Goal: Task Accomplishment & Management: Manage account settings

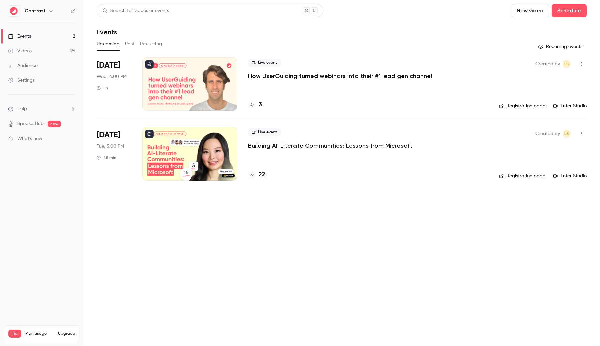
click at [0, 0] on nav "Contrast Events 2 Videos 96 Audience Settings Help SpeakerHub new What's new Tr…" at bounding box center [41, 173] width 83 height 346
click at [48, 14] on button "button" at bounding box center [51, 11] width 8 height 8
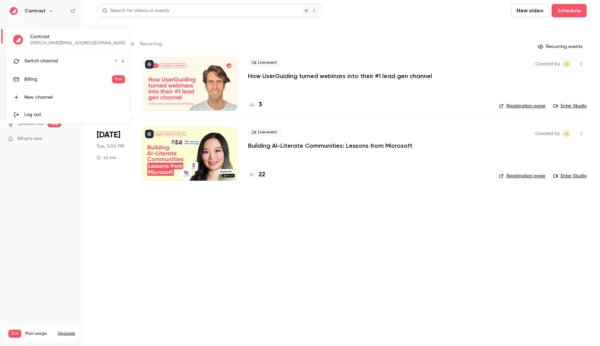
click at [62, 63] on div "Switch channel 9" at bounding box center [70, 61] width 93 height 7
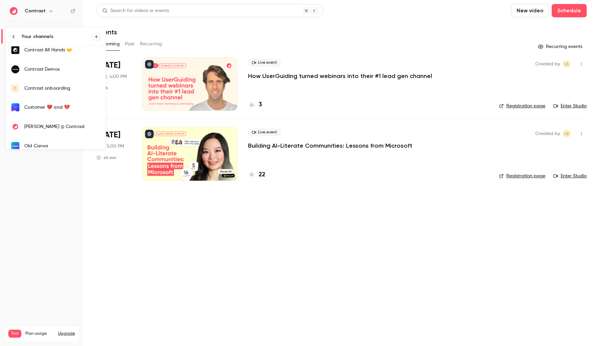
scroll to position [70, 0]
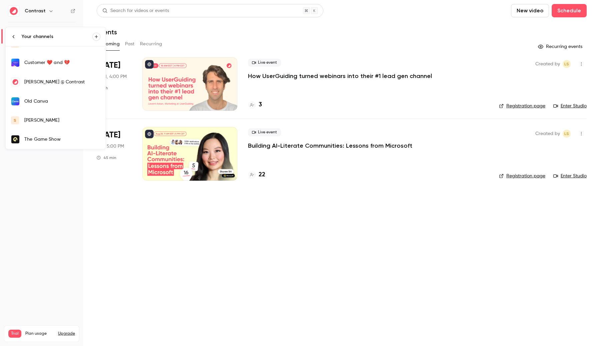
click at [36, 116] on link "s salim" at bounding box center [56, 120] width 100 height 19
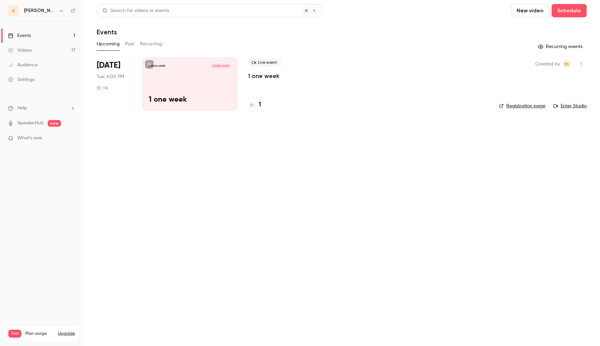
click at [582, 60] on button "button" at bounding box center [581, 64] width 11 height 11
click at [537, 151] on div "Delete" at bounding box center [555, 150] width 51 height 7
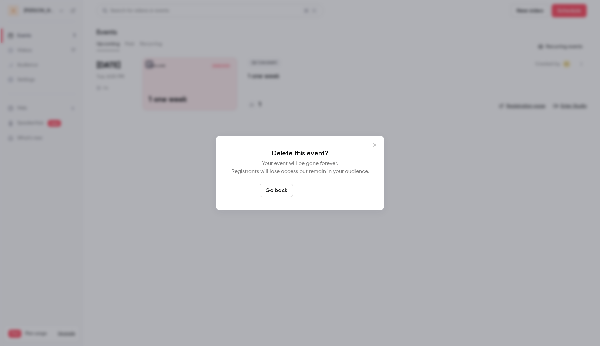
click at [327, 191] on button "Delete event" at bounding box center [318, 190] width 45 height 13
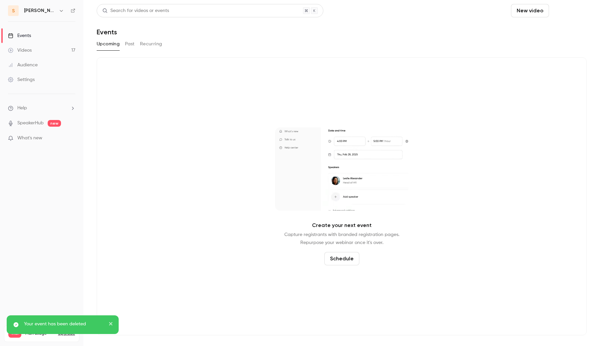
click at [574, 11] on button "Schedule" at bounding box center [569, 10] width 35 height 13
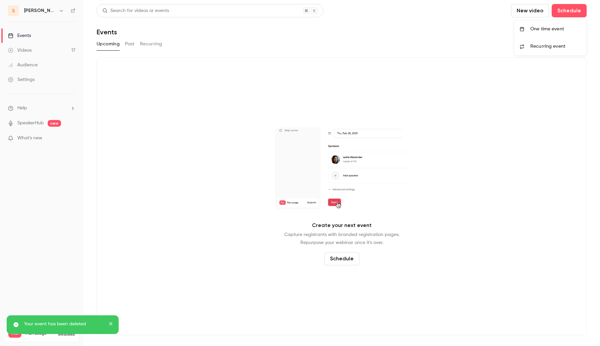
click at [533, 31] on div "One time event" at bounding box center [555, 29] width 51 height 7
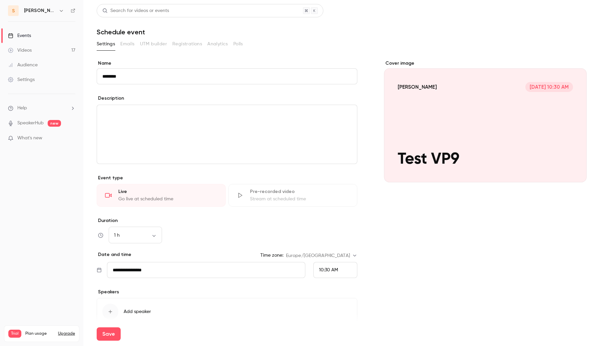
scroll to position [33, 0]
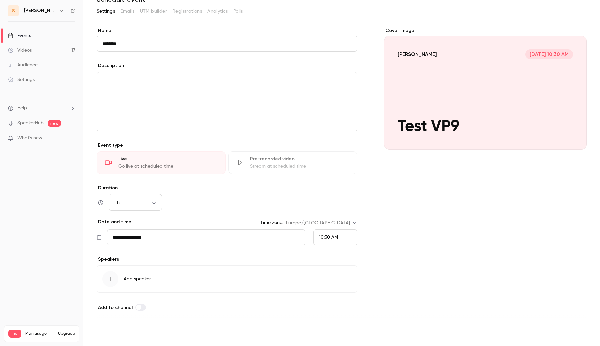
type input "********"
click at [112, 334] on button "Save" at bounding box center [109, 333] width 24 height 13
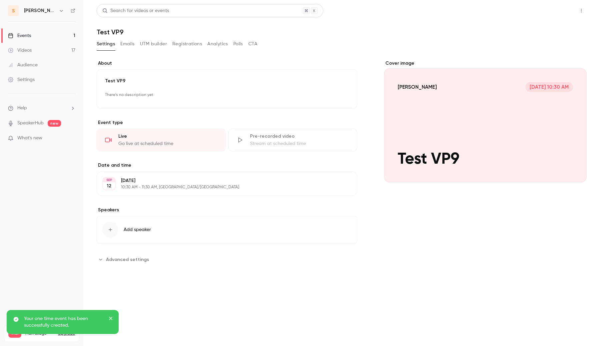
click at [552, 11] on button "Share" at bounding box center [557, 10] width 26 height 13
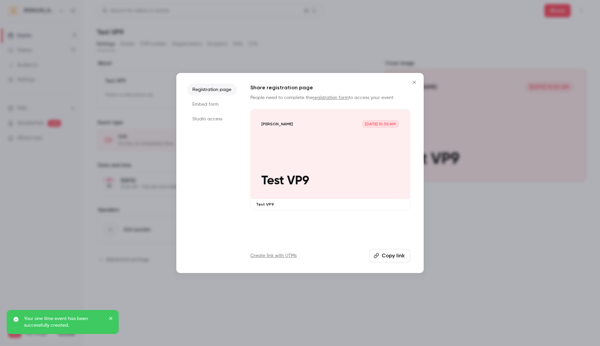
click at [217, 119] on li "Studio access" at bounding box center [212, 119] width 50 height 12
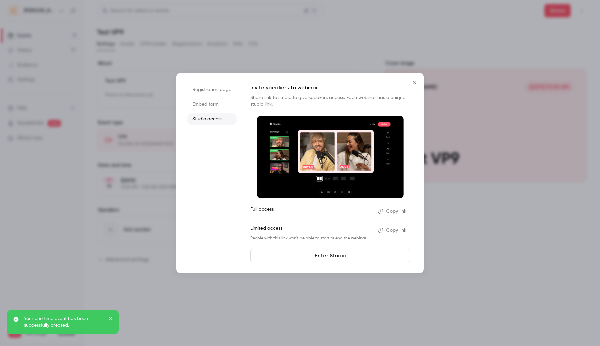
click at [302, 158] on img at bounding box center [330, 157] width 147 height 83
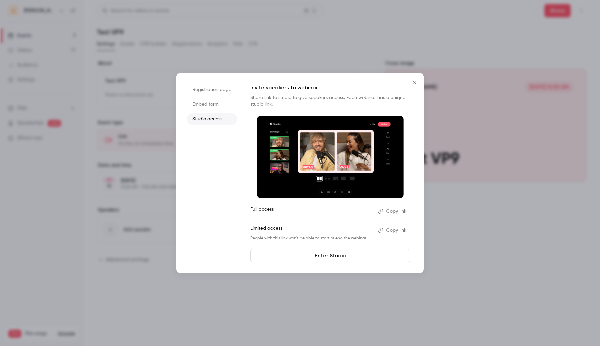
click at [325, 259] on link "Enter Studio" at bounding box center [330, 255] width 160 height 13
click at [98, 49] on div at bounding box center [300, 173] width 600 height 346
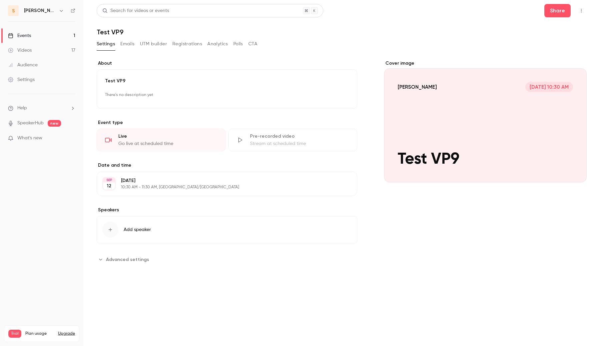
click at [54, 51] on link "Videos 17" at bounding box center [41, 50] width 83 height 15
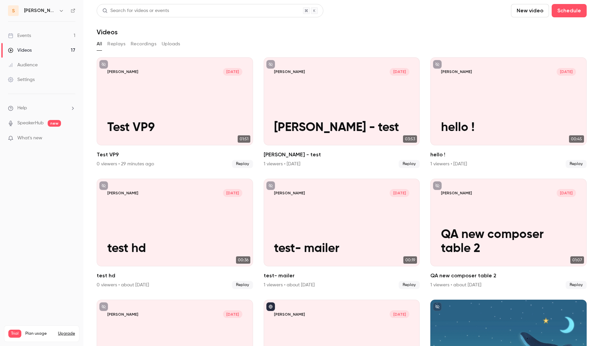
click at [53, 31] on link "Events 1" at bounding box center [41, 35] width 83 height 15
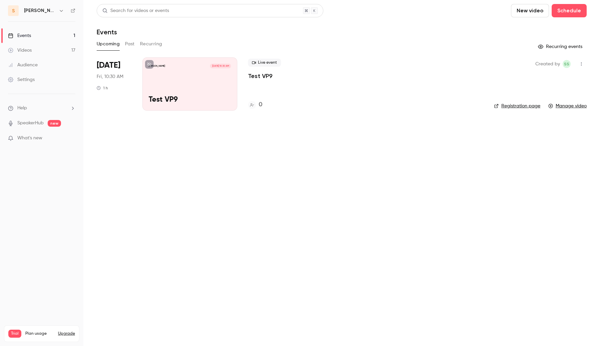
click at [148, 81] on div "salim Sep 12, 10:30 AM Test VP9" at bounding box center [189, 83] width 95 height 53
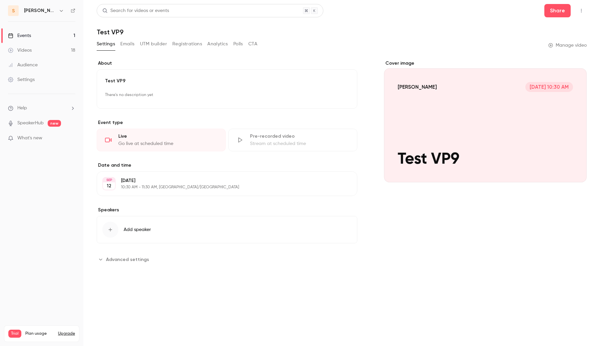
click at [54, 48] on link "Videos 18" at bounding box center [41, 50] width 83 height 15
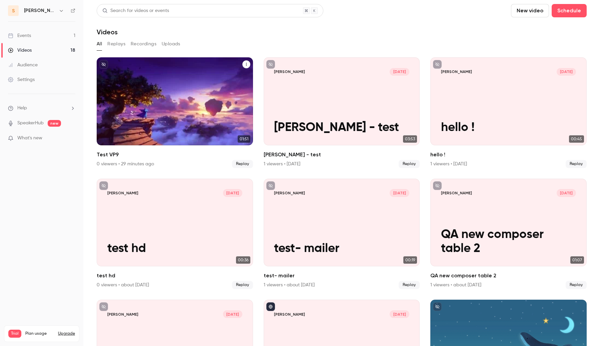
click at [131, 102] on div "salim Sep 12 Test VP9" at bounding box center [175, 101] width 156 height 88
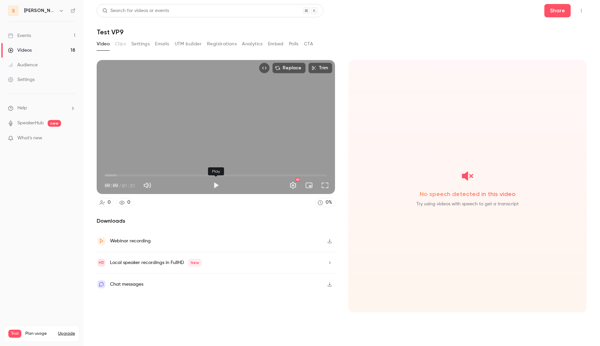
click at [213, 186] on button "Play" at bounding box center [215, 185] width 13 height 13
click at [224, 177] on span "00:59" at bounding box center [216, 175] width 222 height 11
click at [171, 174] on span "01:01" at bounding box center [216, 175] width 222 height 11
click at [213, 190] on button "Pause" at bounding box center [215, 185] width 13 height 13
type input "****"
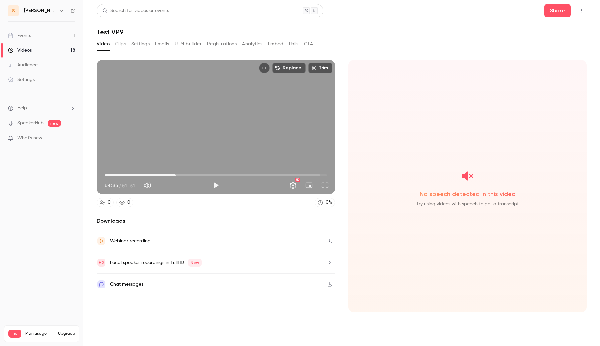
click at [55, 33] on link "Events 1" at bounding box center [41, 35] width 83 height 15
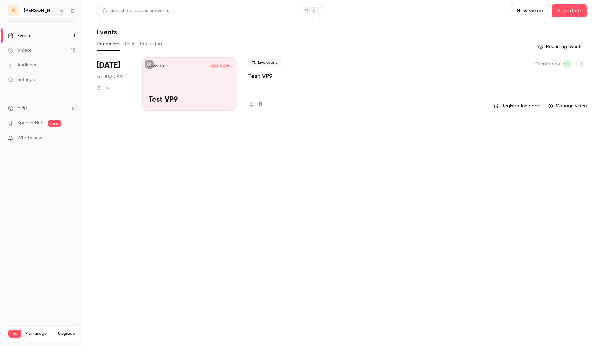
click at [68, 49] on link "Videos 18" at bounding box center [41, 50] width 83 height 15
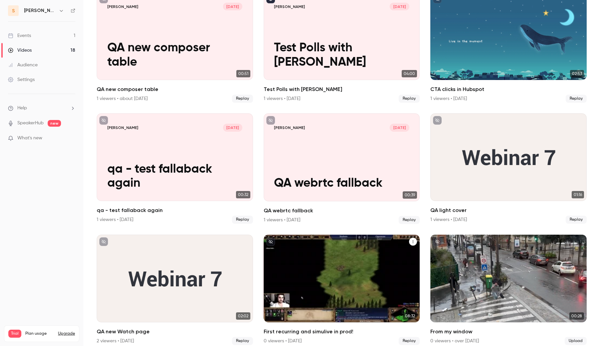
scroll to position [315, 0]
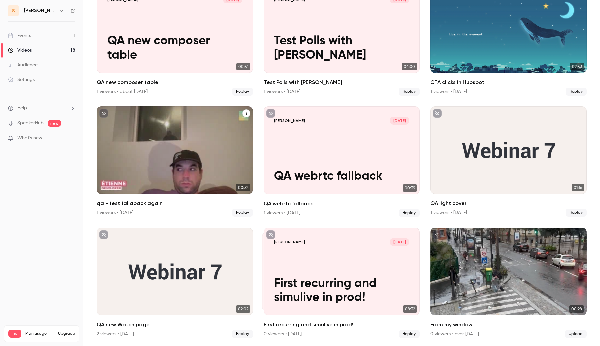
click at [244, 114] on button "qa - test fallaback again" at bounding box center [246, 113] width 8 height 8
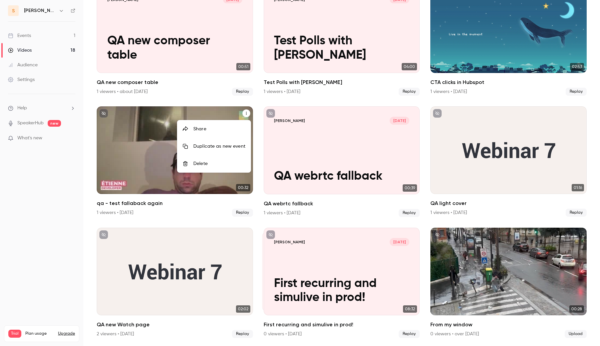
click at [219, 164] on div "Delete" at bounding box center [219, 163] width 52 height 7
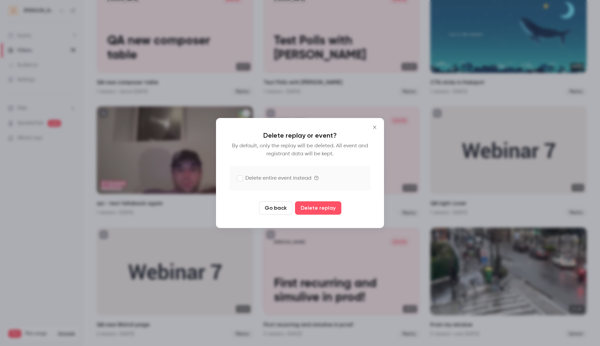
click at [298, 180] on label "Delete entire event instead" at bounding box center [274, 178] width 74 height 8
click at [320, 211] on button "Delete replay and event" at bounding box center [318, 207] width 74 height 13
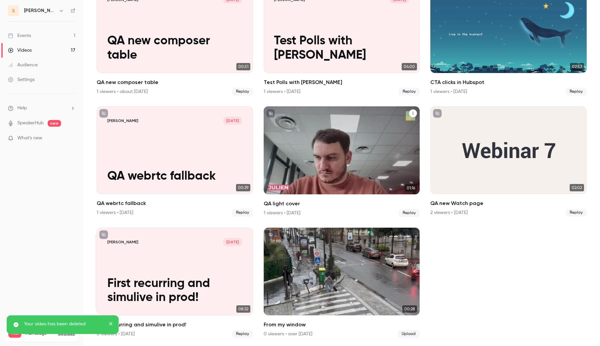
click at [412, 113] on icon "QA light cover" at bounding box center [413, 113] width 4 height 4
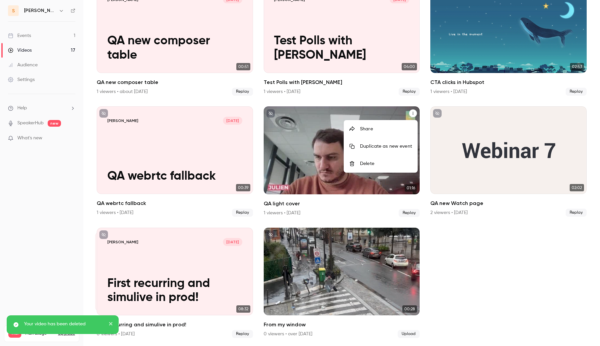
click at [382, 163] on div "Delete" at bounding box center [386, 163] width 52 height 7
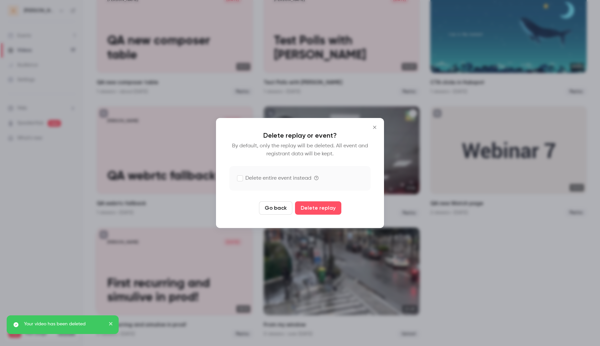
click at [285, 175] on label "Delete entire event instead" at bounding box center [274, 178] width 74 height 8
click at [315, 209] on button "Delete replay and event" at bounding box center [318, 207] width 74 height 13
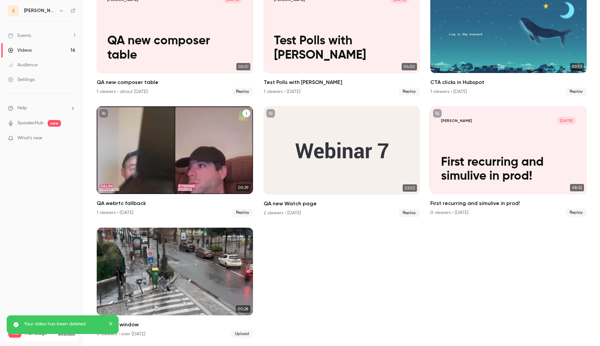
click at [243, 115] on button "QA webrtc fallback" at bounding box center [246, 113] width 8 height 8
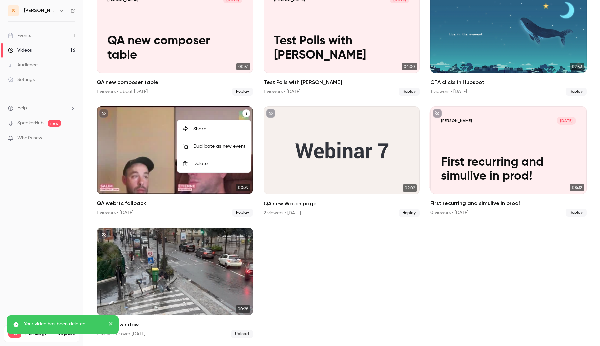
click at [230, 167] on div "Delete" at bounding box center [219, 163] width 52 height 7
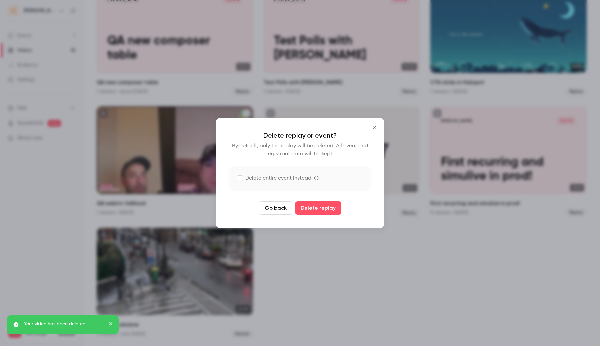
click at [256, 183] on label "Delete entire event instead" at bounding box center [299, 178] width 141 height 25
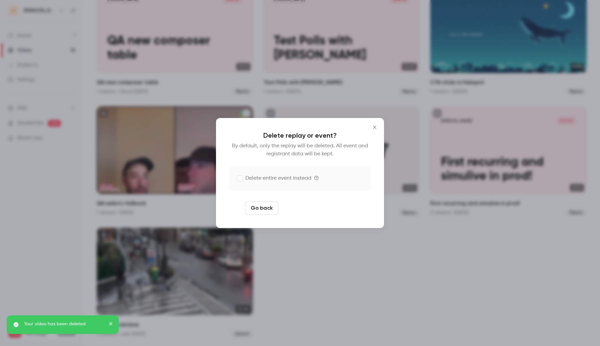
click at [305, 211] on button "Delete replay and event" at bounding box center [318, 207] width 74 height 13
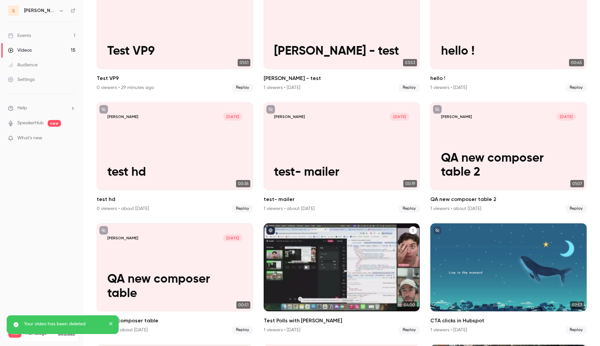
scroll to position [0, 0]
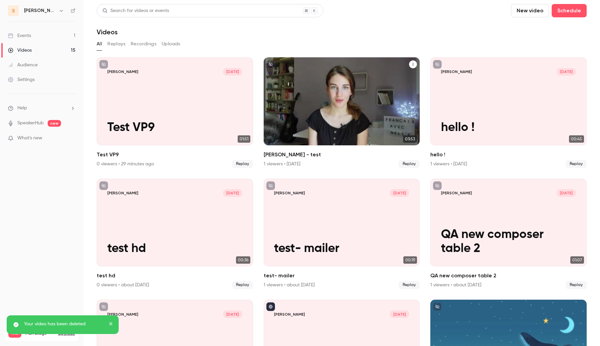
click at [412, 64] on icon "etienne - test" at bounding box center [413, 64] width 4 height 4
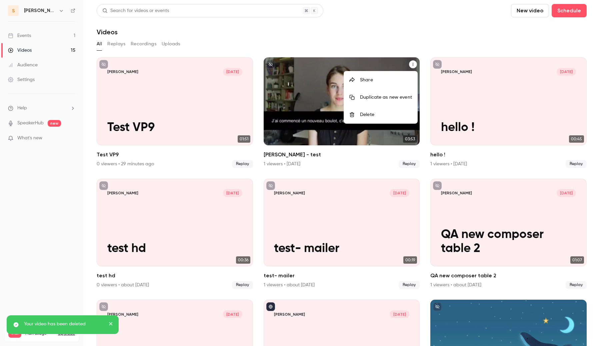
click at [378, 35] on div at bounding box center [300, 173] width 600 height 346
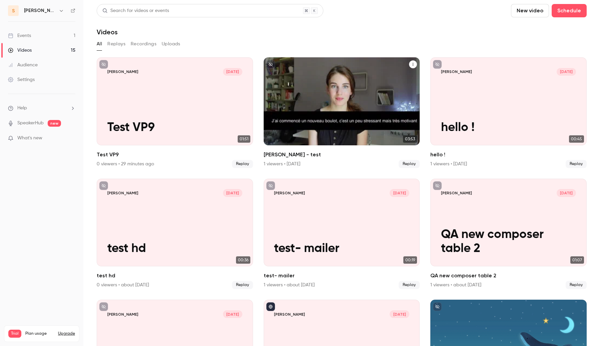
click at [414, 65] on icon "etienne - test" at bounding box center [413, 64] width 4 height 4
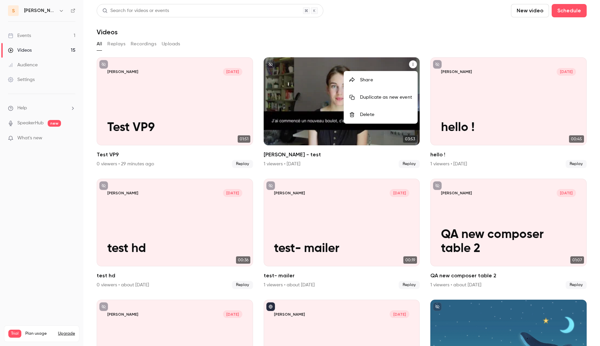
click at [374, 114] on div "Delete" at bounding box center [386, 114] width 52 height 7
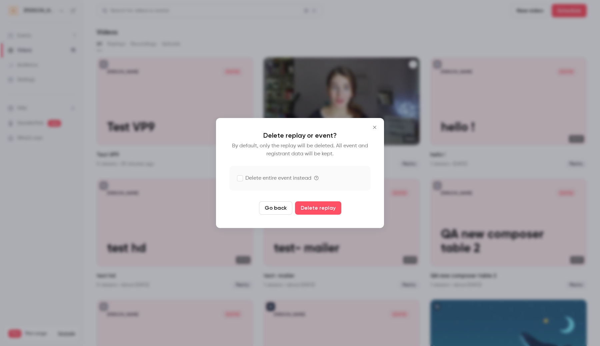
click at [297, 178] on label "Delete entire event instead" at bounding box center [274, 178] width 74 height 8
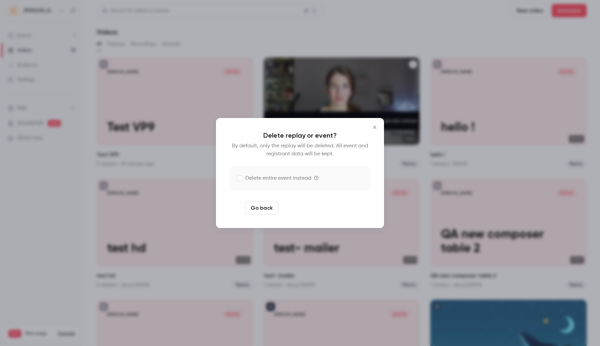
click at [319, 209] on button "Delete replay and event" at bounding box center [318, 207] width 74 height 13
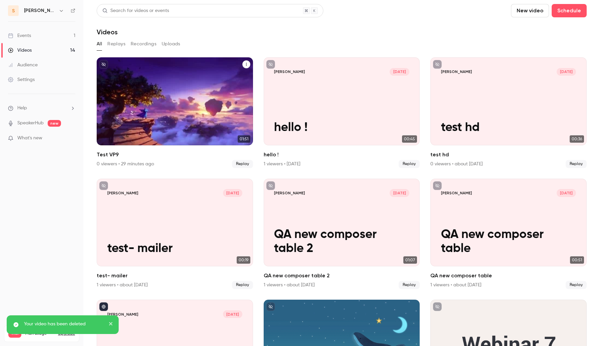
click at [248, 65] on icon "Test VP9" at bounding box center [246, 64] width 4 height 4
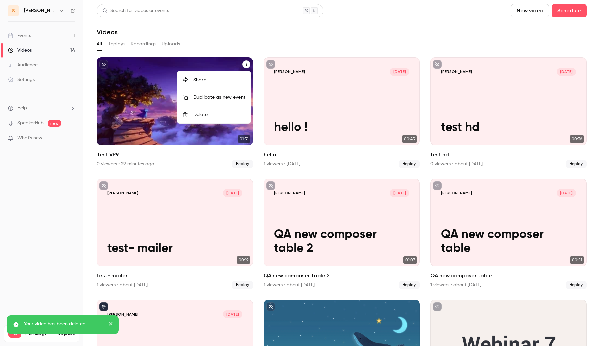
click at [234, 114] on div "Delete" at bounding box center [219, 114] width 52 height 7
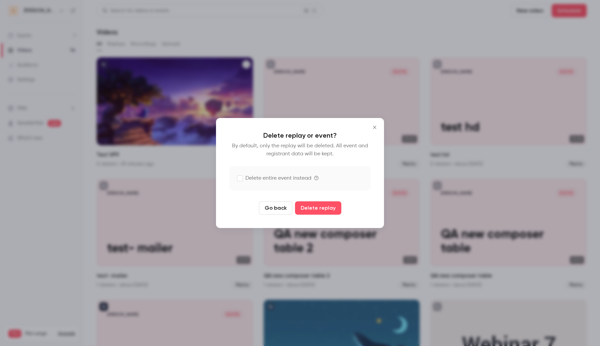
click at [299, 179] on label "Delete entire event instead" at bounding box center [274, 178] width 74 height 8
click at [311, 213] on button "Delete replay and event" at bounding box center [318, 207] width 74 height 13
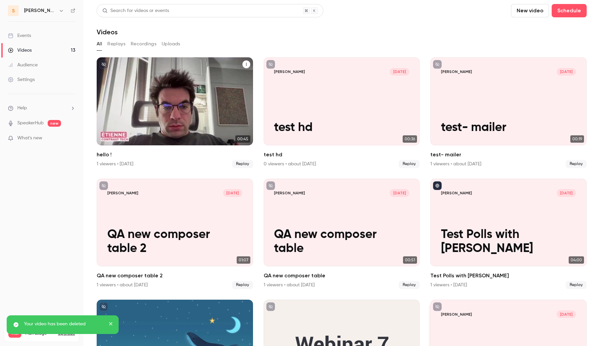
click at [247, 64] on icon "hello !" at bounding box center [246, 64] width 4 height 4
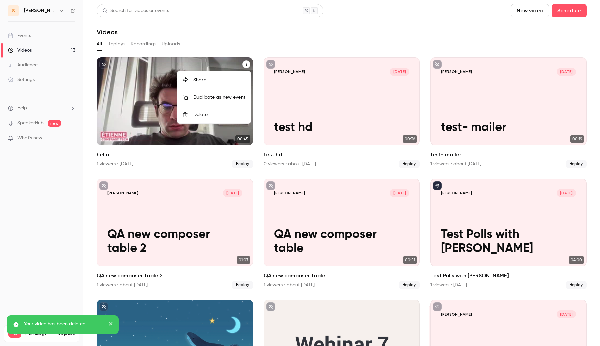
click at [205, 114] on div "Delete" at bounding box center [219, 114] width 52 height 7
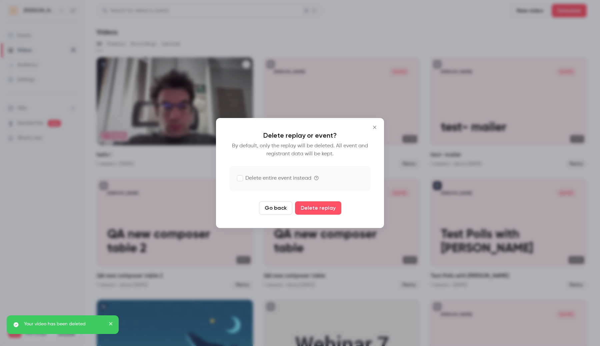
click at [263, 181] on label "Delete entire event instead" at bounding box center [274, 178] width 74 height 8
click at [317, 216] on div "Delete replay or event? By default, only the replay will be deleted. All event …" at bounding box center [300, 173] width 168 height 110
click at [317, 206] on button "Delete replay and event" at bounding box center [318, 207] width 74 height 13
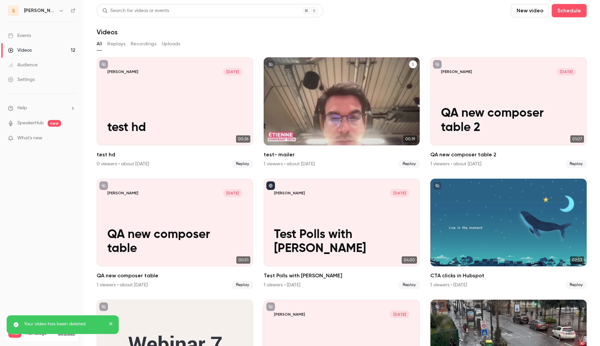
click at [413, 64] on icon "test- mailer" at bounding box center [413, 64] width 4 height 4
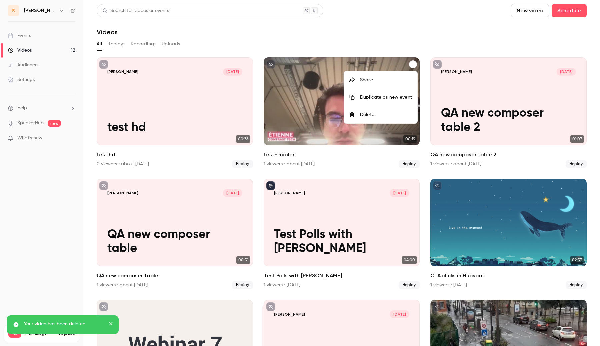
click at [373, 113] on div "Delete" at bounding box center [386, 114] width 52 height 7
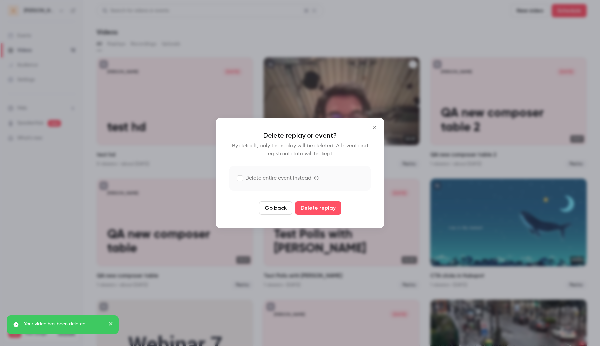
click at [285, 176] on label "Delete entire event instead" at bounding box center [274, 178] width 74 height 8
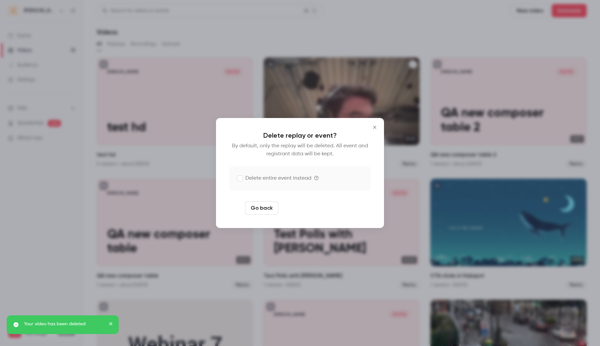
click at [323, 208] on button "Delete replay and event" at bounding box center [318, 207] width 74 height 13
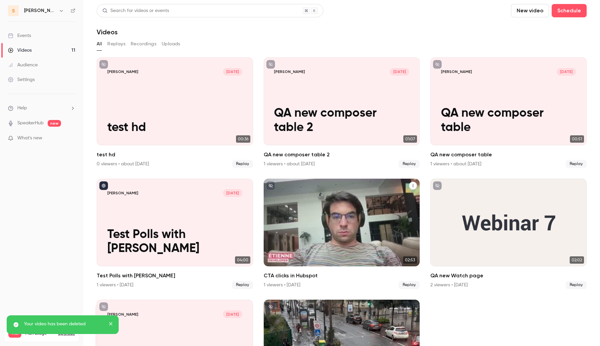
click at [412, 184] on icon "CTA clicks in Hubspot" at bounding box center [413, 186] width 4 height 4
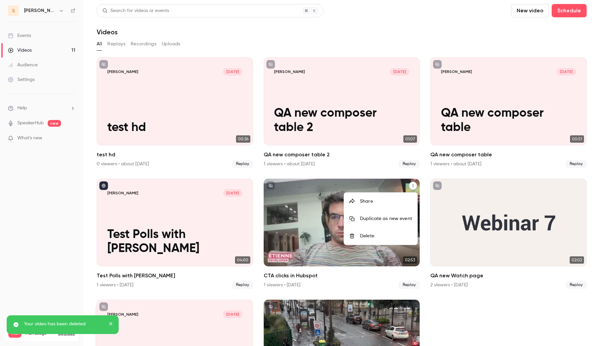
click at [359, 238] on div at bounding box center [354, 235] width 11 height 5
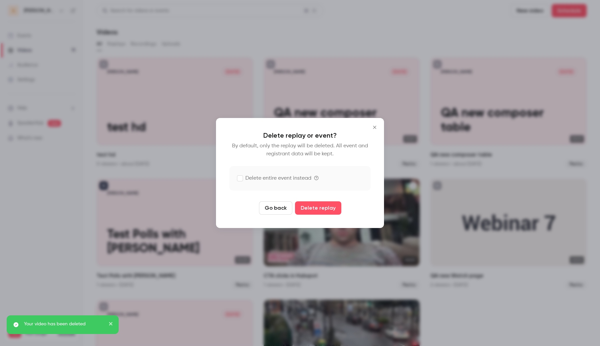
click at [298, 175] on label "Delete entire event instead" at bounding box center [274, 178] width 74 height 8
click at [309, 207] on button "Delete replay and event" at bounding box center [318, 207] width 74 height 13
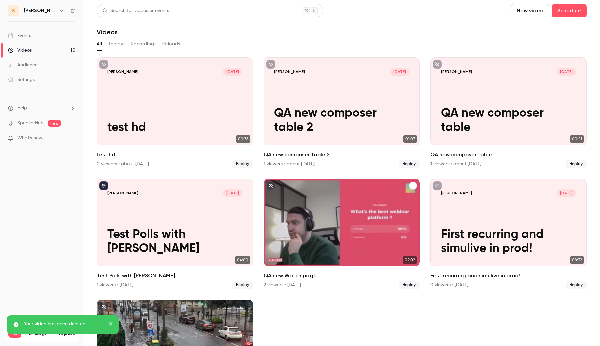
click at [413, 185] on icon "QA new Watch page" at bounding box center [413, 186] width 4 height 4
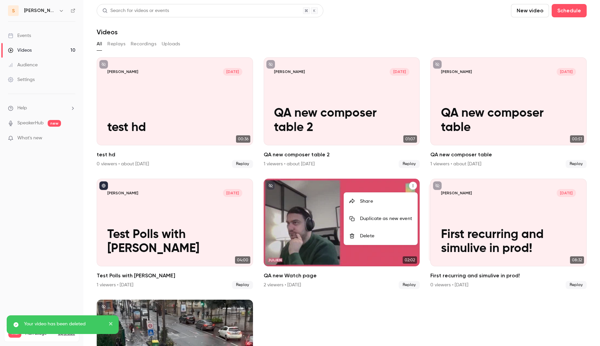
click at [369, 236] on div "Delete" at bounding box center [386, 236] width 52 height 7
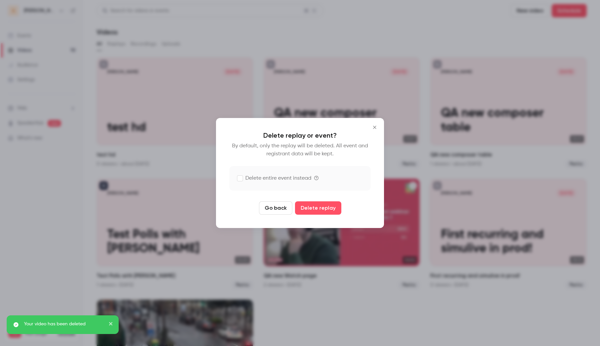
click at [303, 177] on label "Delete entire event instead" at bounding box center [274, 178] width 74 height 8
click at [315, 208] on button "Delete replay and event" at bounding box center [318, 207] width 74 height 13
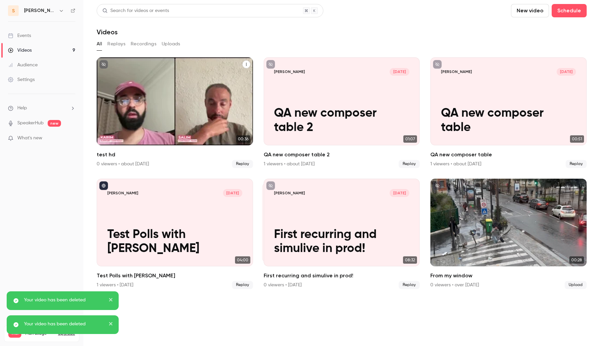
click at [246, 65] on icon "test hd" at bounding box center [246, 64] width 4 height 4
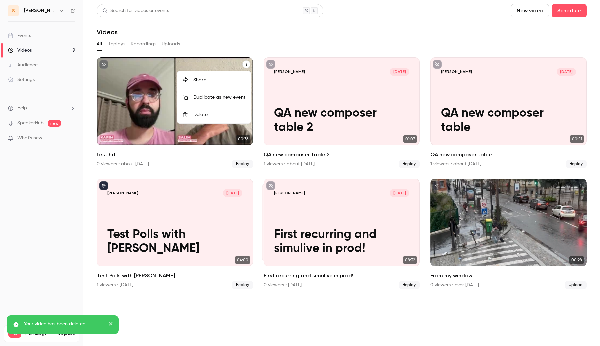
click at [238, 114] on div "Delete" at bounding box center [219, 114] width 52 height 7
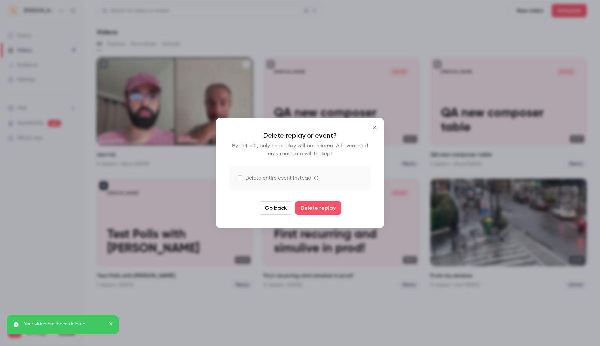
click at [291, 181] on label "Delete entire event instead" at bounding box center [274, 178] width 74 height 8
click at [310, 204] on button "Delete replay and event" at bounding box center [318, 207] width 74 height 13
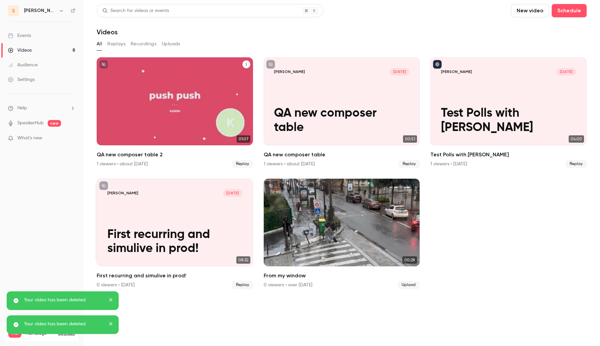
click at [247, 64] on icon "QA new composer table 2" at bounding box center [246, 64] width 4 height 4
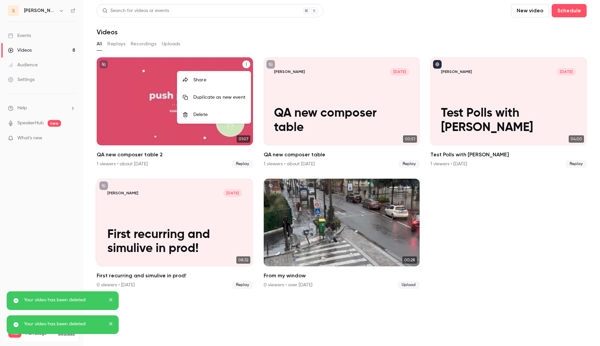
click at [238, 114] on div "Delete" at bounding box center [219, 114] width 52 height 7
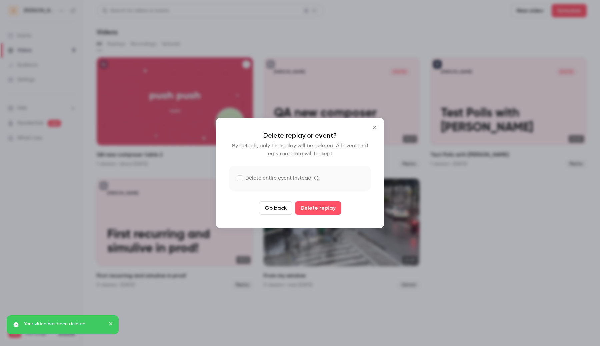
click at [270, 176] on label "Delete entire event instead" at bounding box center [274, 178] width 74 height 8
click at [315, 209] on button "Delete replay and event" at bounding box center [318, 207] width 74 height 13
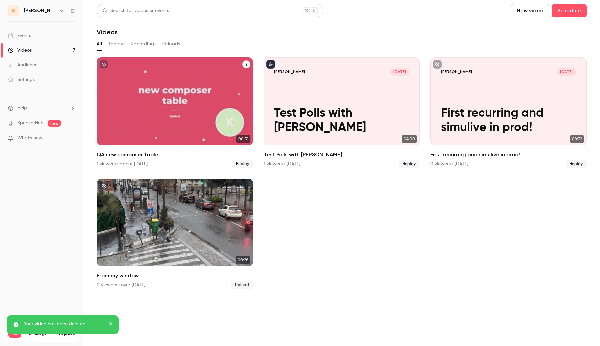
click at [246, 62] on icon "QA new composer table" at bounding box center [246, 64] width 4 height 4
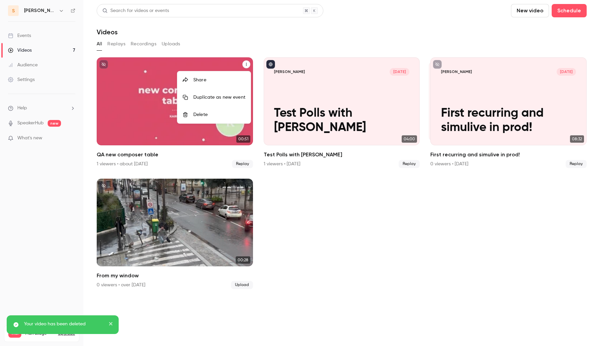
click at [223, 115] on div "Delete" at bounding box center [219, 114] width 52 height 7
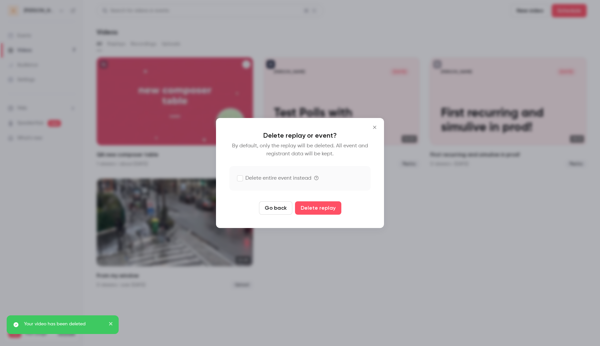
click at [274, 184] on label "Delete entire event instead" at bounding box center [299, 178] width 141 height 25
click at [315, 212] on button "Delete replay and event" at bounding box center [318, 207] width 74 height 13
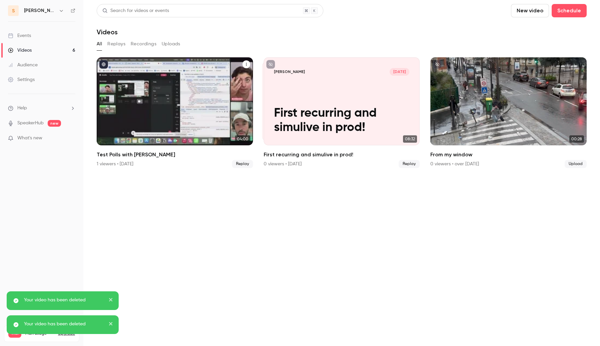
click at [244, 62] on icon "Test Polls with Kanta" at bounding box center [246, 64] width 4 height 4
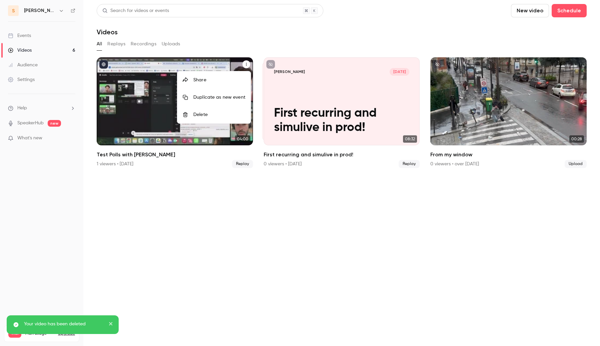
click at [259, 38] on div at bounding box center [300, 173] width 600 height 346
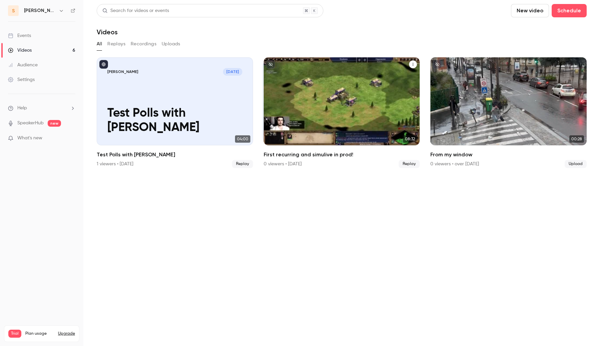
click at [314, 112] on p "First recurring and simulive in prod!" at bounding box center [341, 120] width 135 height 28
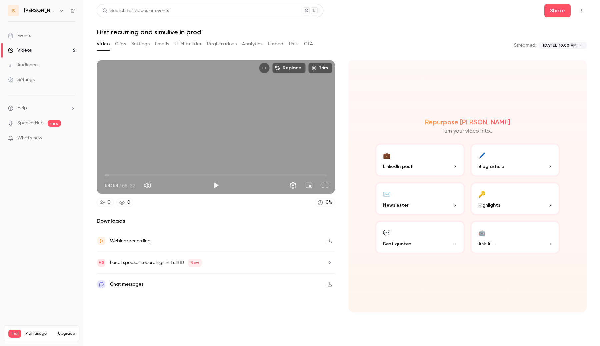
click at [562, 48] on body "**********" at bounding box center [300, 173] width 600 height 346
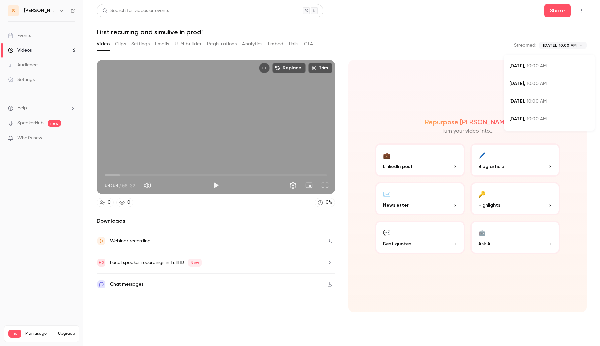
click at [526, 36] on div at bounding box center [300, 173] width 600 height 346
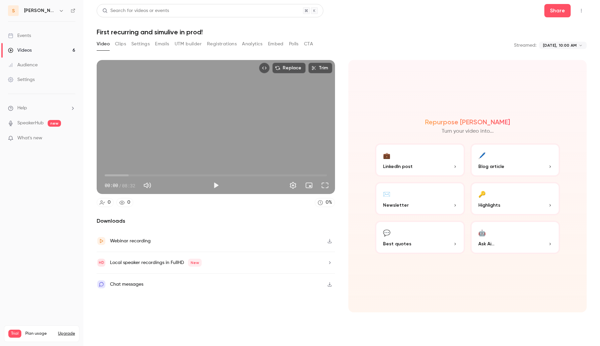
click at [63, 51] on link "Videos 6" at bounding box center [41, 50] width 83 height 15
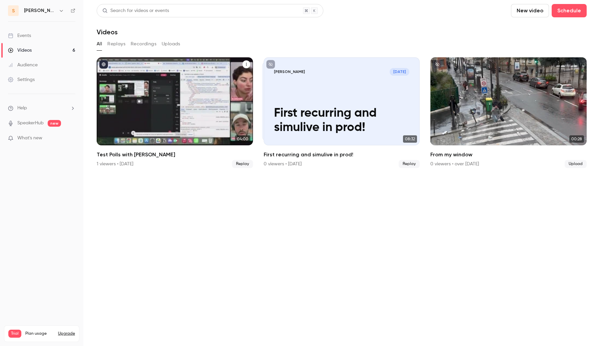
click at [245, 65] on icon "Test Polls with Kanta" at bounding box center [246, 64] width 4 height 4
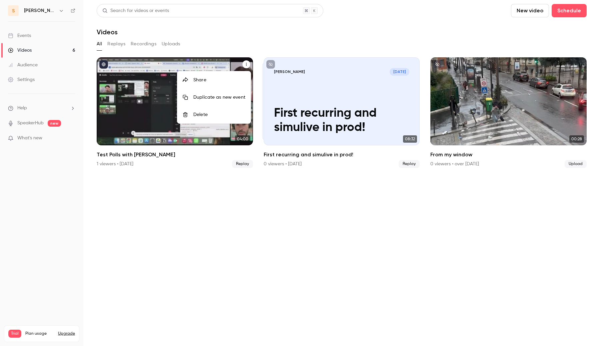
click at [217, 118] on li "Delete" at bounding box center [213, 114] width 73 height 17
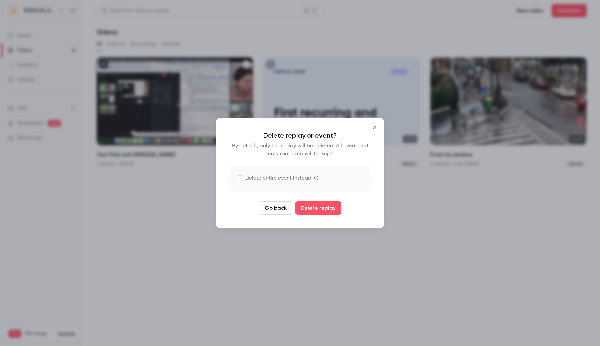
click at [252, 179] on label "Delete entire event instead" at bounding box center [274, 178] width 74 height 8
click at [304, 208] on button "Delete replay and event" at bounding box center [318, 207] width 74 height 13
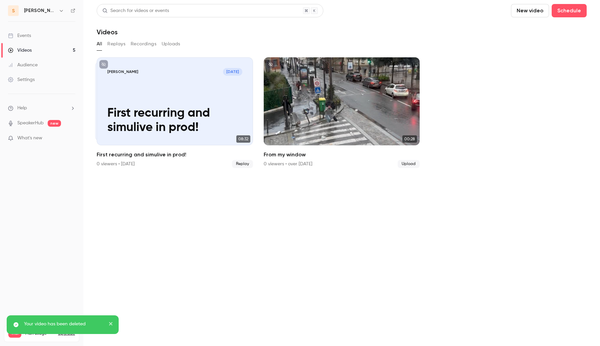
click at [304, 254] on section "Search for videos or events New video Schedule Videos All Replays Recordings Up…" at bounding box center [342, 173] width 490 height 338
click at [47, 35] on link "Events" at bounding box center [41, 35] width 83 height 15
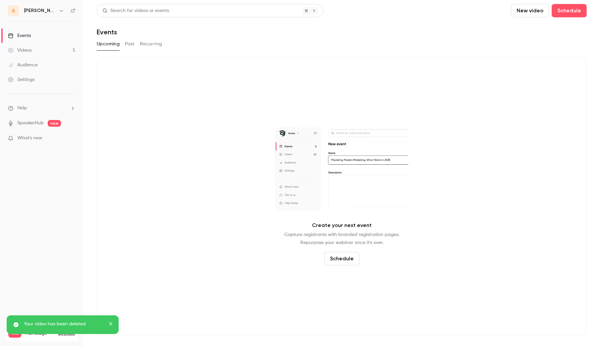
click at [60, 45] on link "Videos 5" at bounding box center [41, 50] width 83 height 15
